Goal: Task Accomplishment & Management: Manage account settings

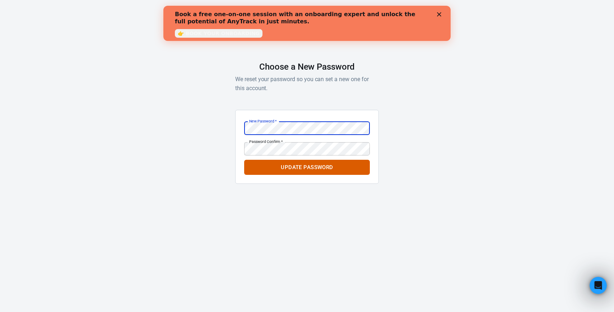
click at [416, 110] on div "AnyTrack Choose a New Password We reset your password so you can set a new one …" at bounding box center [307, 102] width 614 height 204
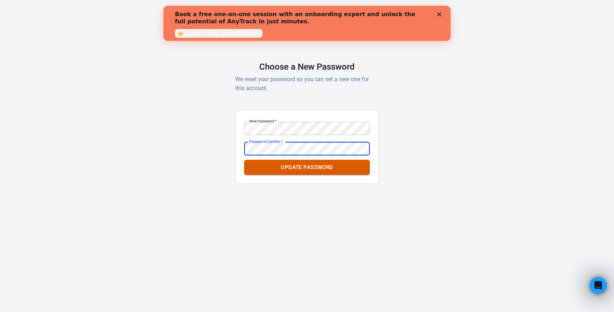
click at [333, 167] on button "Update Password" at bounding box center [307, 167] width 126 height 15
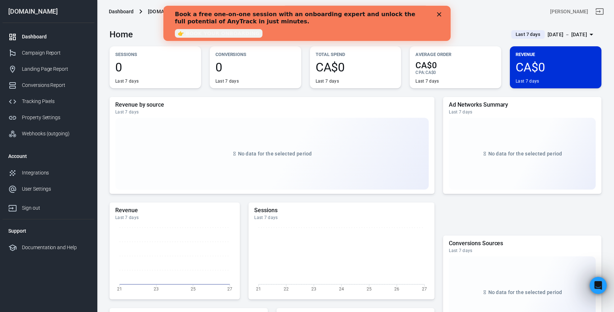
click at [441, 13] on icon "Close" at bounding box center [439, 14] width 4 height 4
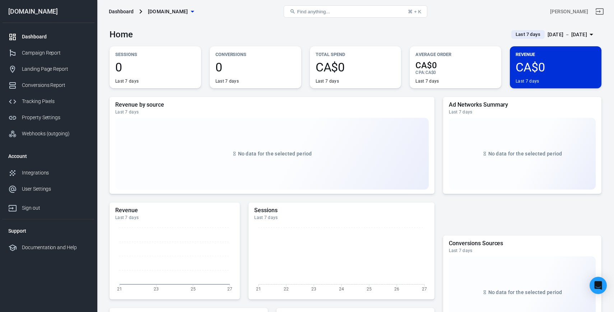
click at [27, 8] on div "[DOMAIN_NAME]" at bounding box center [49, 11] width 92 height 6
click at [54, 55] on div "Campaign Report" at bounding box center [55, 53] width 67 height 8
